Goal: Task Accomplishment & Management: Manage account settings

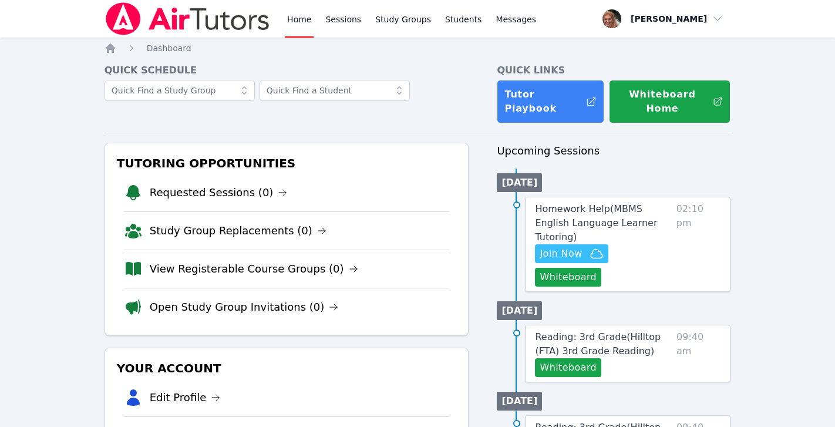
click at [301, 16] on link "Home" at bounding box center [299, 19] width 29 height 38
click at [590, 247] on icon "button" at bounding box center [597, 254] width 14 height 14
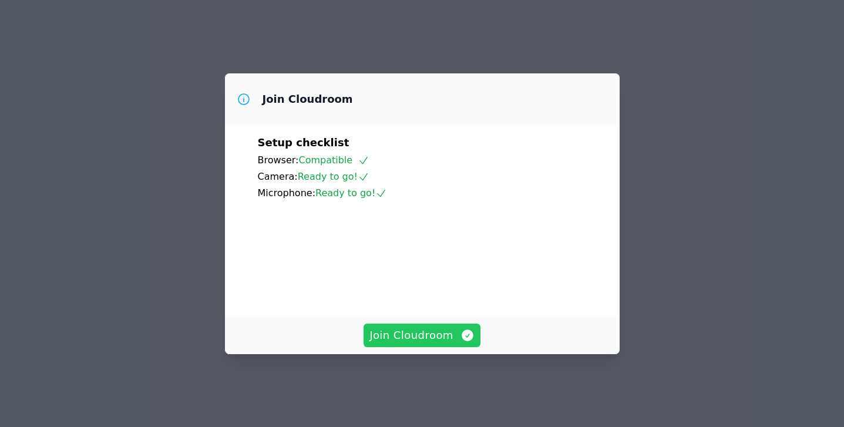
click at [436, 344] on span "Join Cloudroom" at bounding box center [421, 335] width 105 height 16
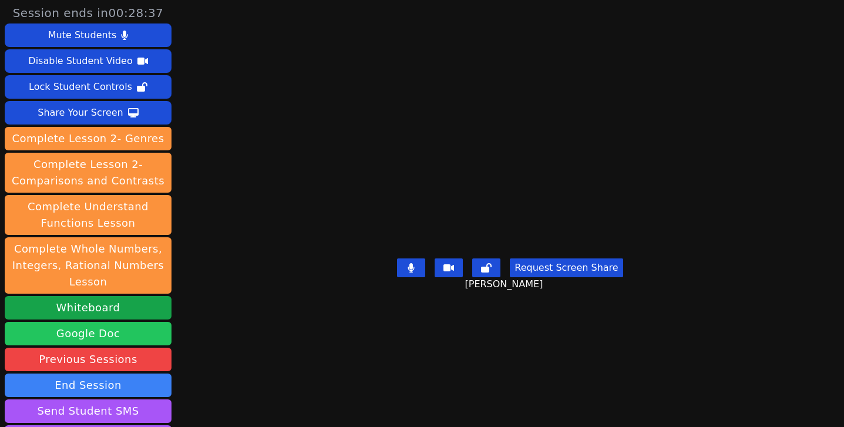
scroll to position [123, 0]
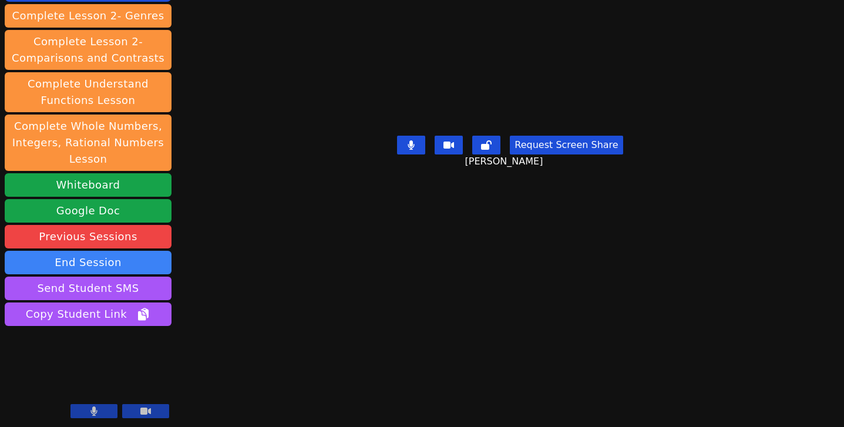
click at [105, 410] on button at bounding box center [93, 411] width 47 height 14
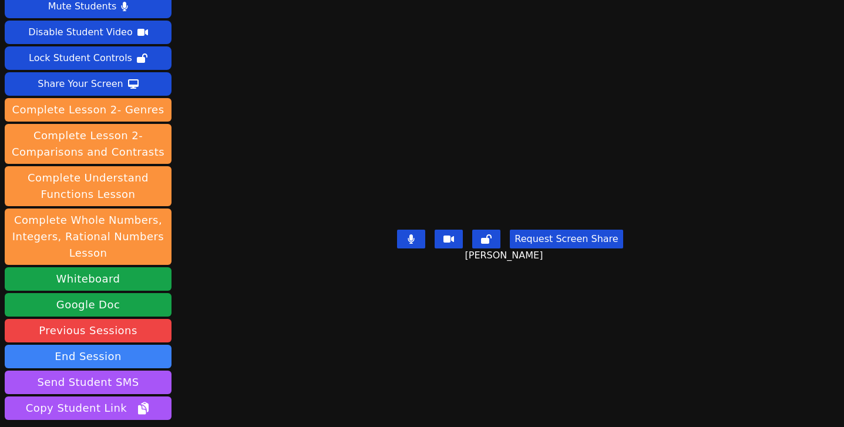
scroll to position [0, 0]
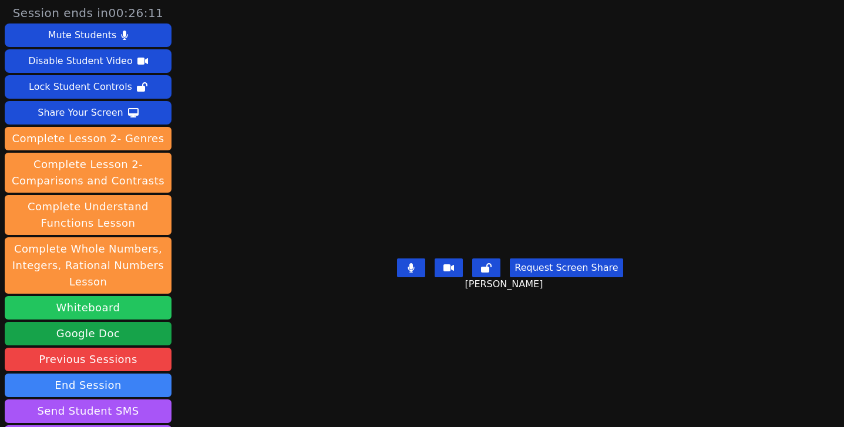
click at [97, 311] on button "Whiteboard" at bounding box center [88, 307] width 167 height 23
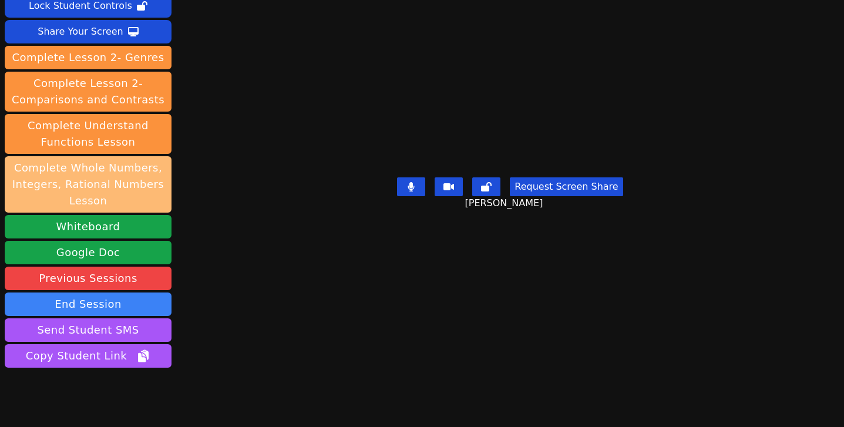
scroll to position [123, 0]
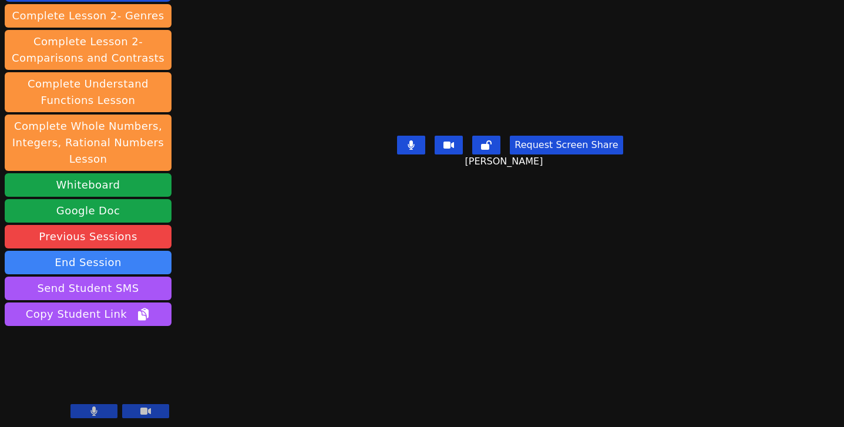
click at [110, 414] on button at bounding box center [93, 411] width 47 height 14
click at [96, 409] on icon at bounding box center [93, 410] width 7 height 9
click at [96, 409] on icon at bounding box center [94, 410] width 12 height 9
click at [96, 409] on icon at bounding box center [93, 410] width 7 height 9
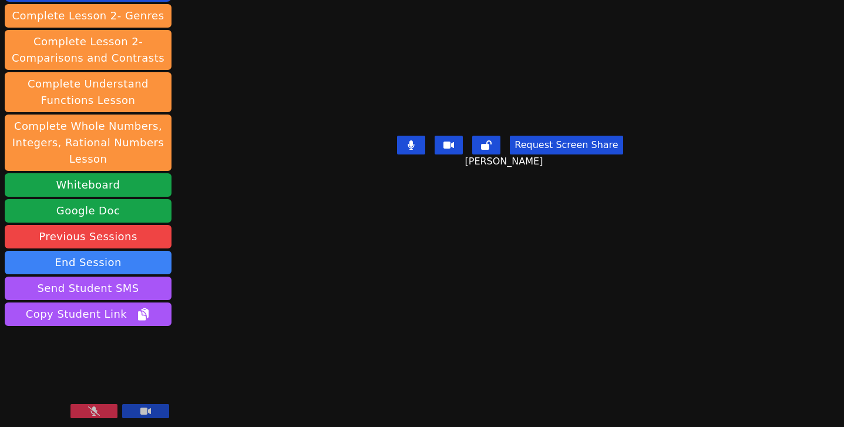
click at [96, 409] on icon at bounding box center [94, 410] width 12 height 9
click at [101, 409] on button at bounding box center [93, 411] width 47 height 14
click at [93, 408] on icon at bounding box center [94, 410] width 6 height 9
click at [93, 408] on icon at bounding box center [94, 410] width 12 height 9
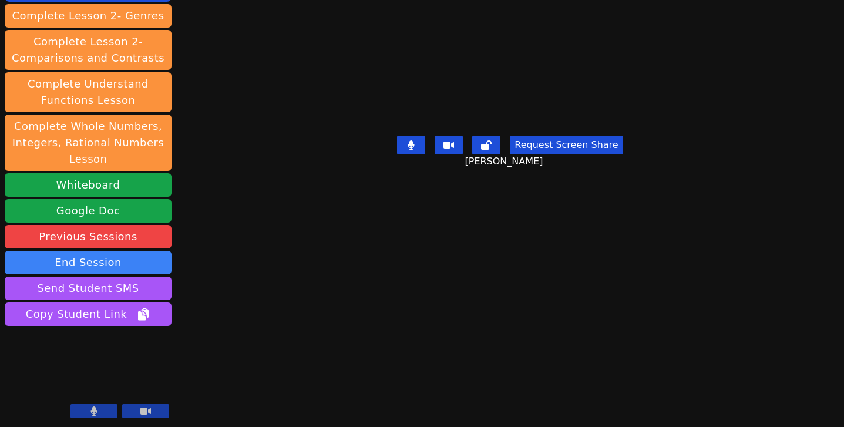
click at [90, 411] on icon at bounding box center [93, 410] width 7 height 9
click at [90, 411] on icon at bounding box center [94, 410] width 12 height 9
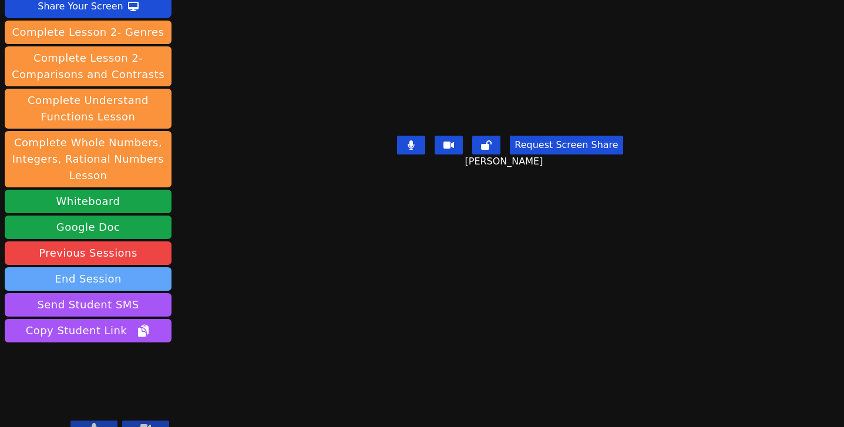
click at [115, 267] on button "End Session" at bounding box center [88, 278] width 167 height 23
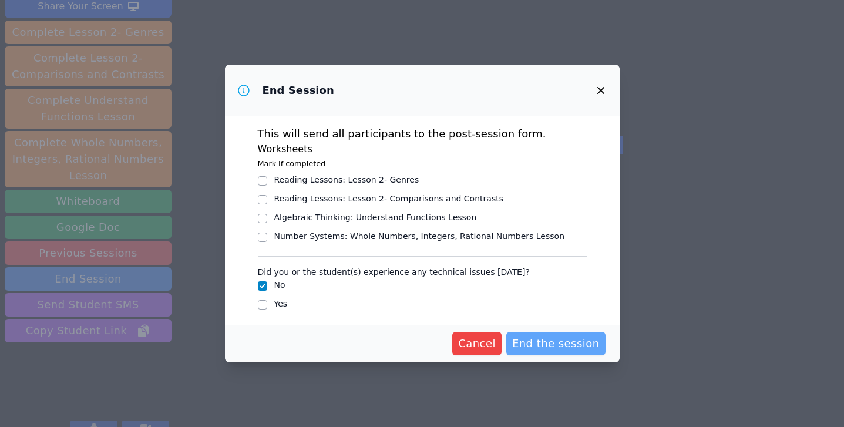
click at [553, 342] on span "End the session" at bounding box center [556, 343] width 88 height 16
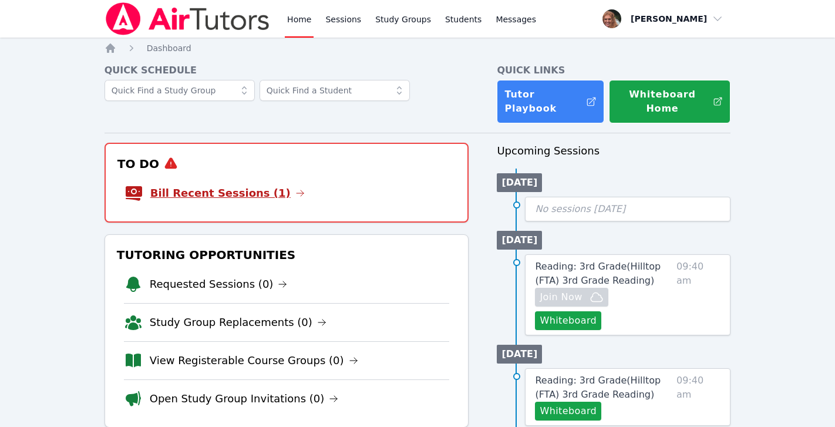
click at [243, 185] on link "Bill Recent Sessions (1)" at bounding box center [227, 193] width 154 height 16
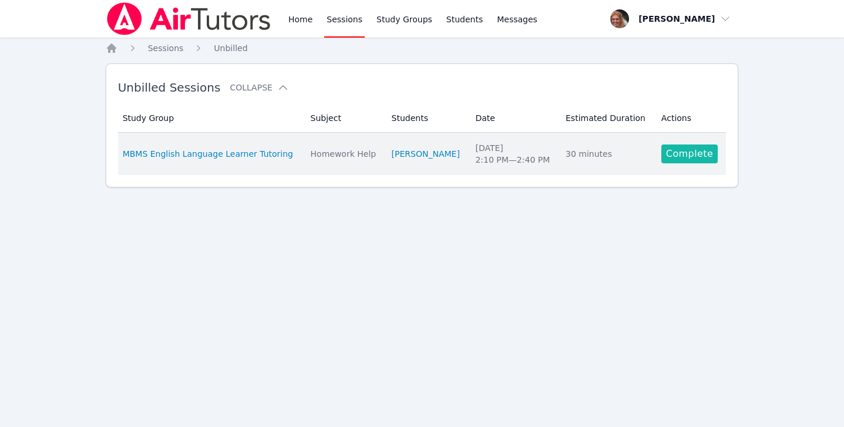
click at [667, 154] on link "Complete" at bounding box center [689, 153] width 56 height 19
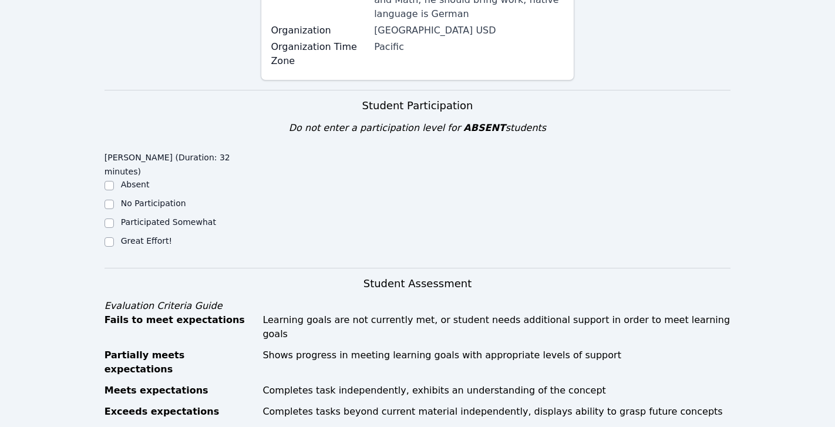
scroll to position [235, 0]
click at [110, 236] on input "Great Effort!" at bounding box center [109, 240] width 9 height 9
checkbox input "true"
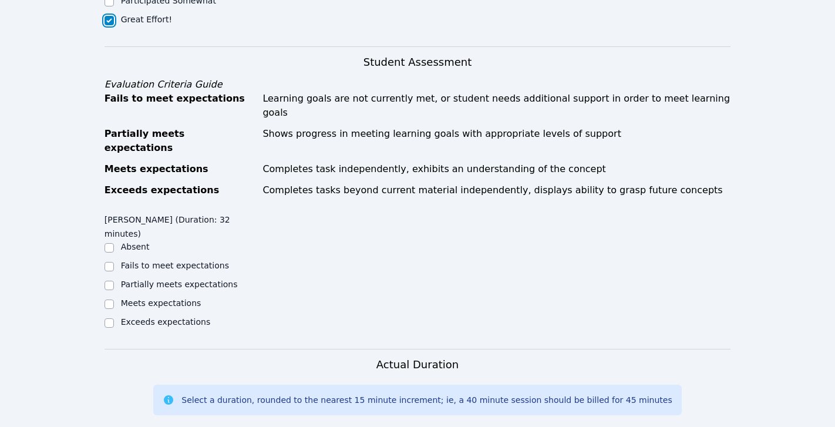
scroll to position [457, 0]
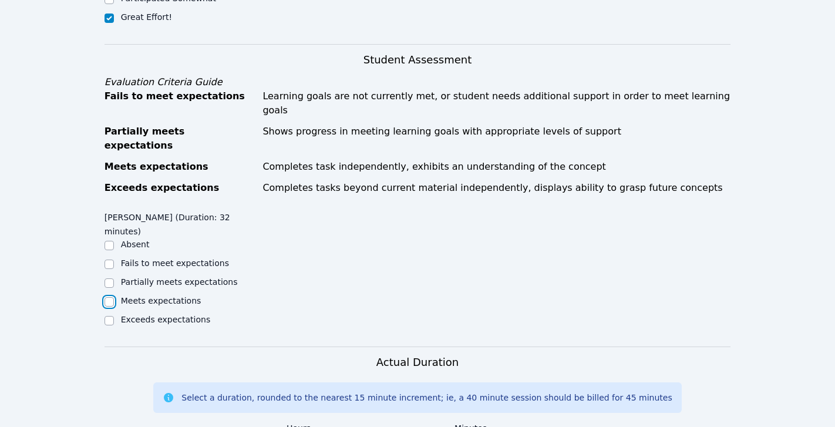
click at [106, 297] on input "Meets expectations" at bounding box center [109, 301] width 9 height 9
checkbox input "true"
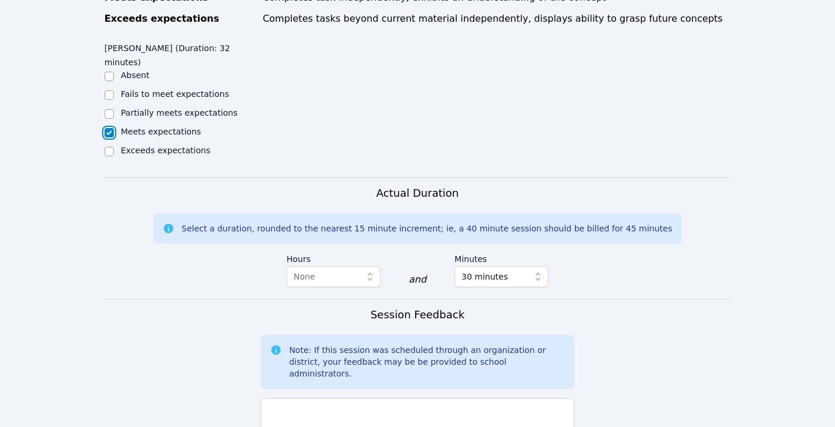
scroll to position [692, 0]
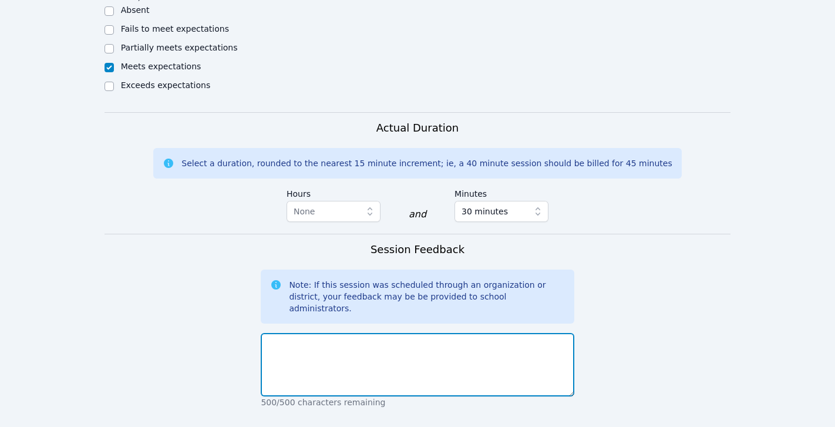
click at [315, 333] on textarea at bounding box center [417, 364] width 313 height 63
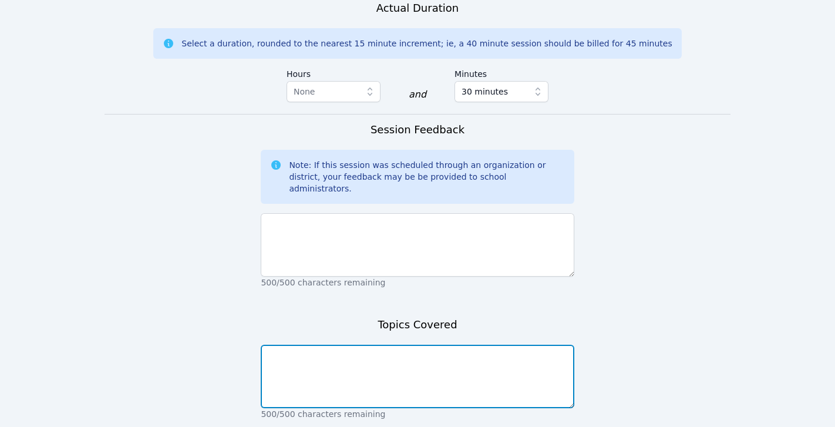
click at [371, 345] on textarea at bounding box center [417, 376] width 313 height 63
type textarea "coordinate planes and plotting on lines"
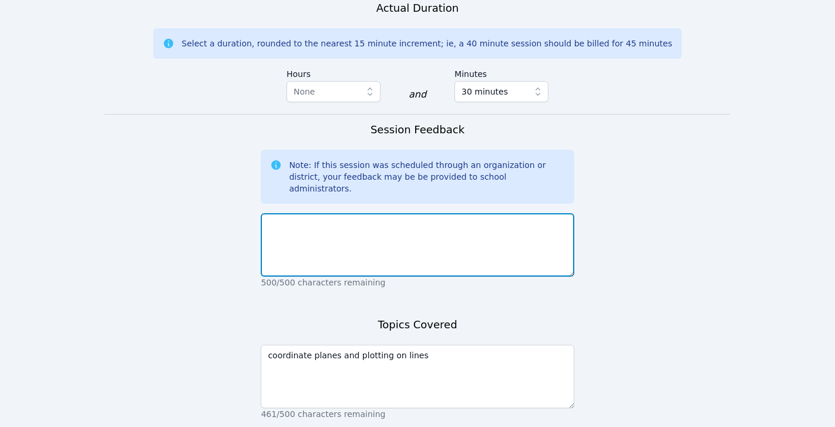
click at [448, 213] on textarea at bounding box center [417, 244] width 313 height 63
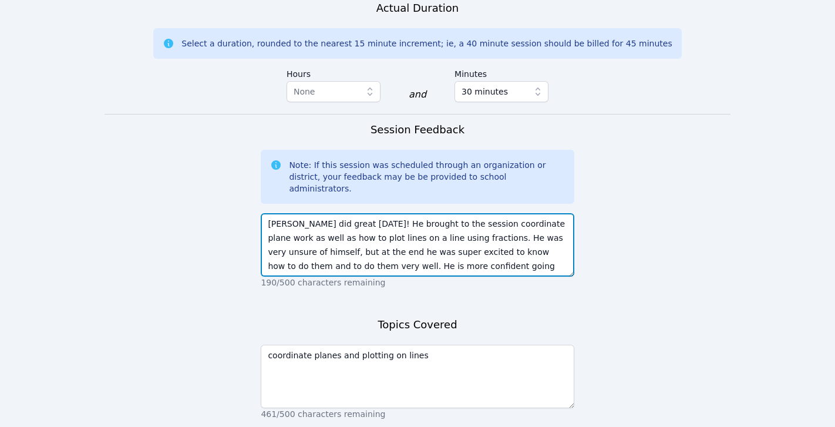
scroll to position [8, 0]
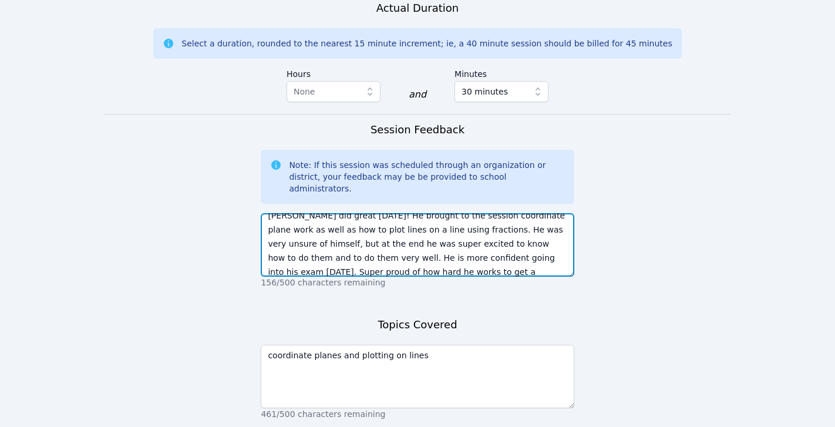
type textarea "[PERSON_NAME] did great [DATE]! He brought to the session coordinate plane work…"
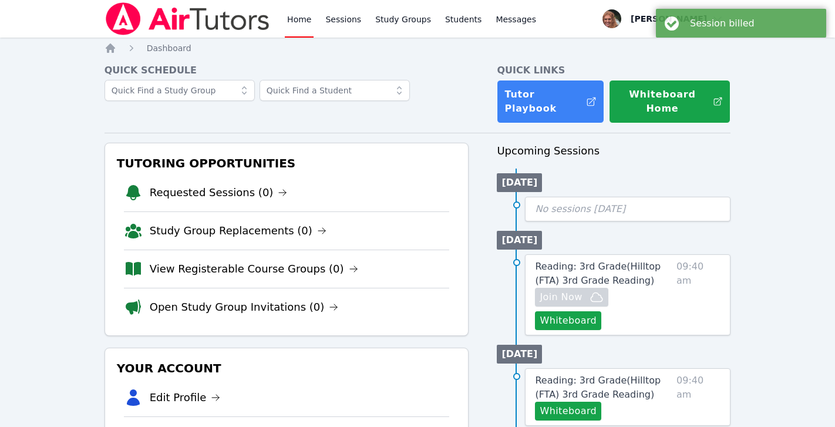
click at [302, 16] on link "Home" at bounding box center [299, 19] width 29 height 38
